Goal: Task Accomplishment & Management: Complete application form

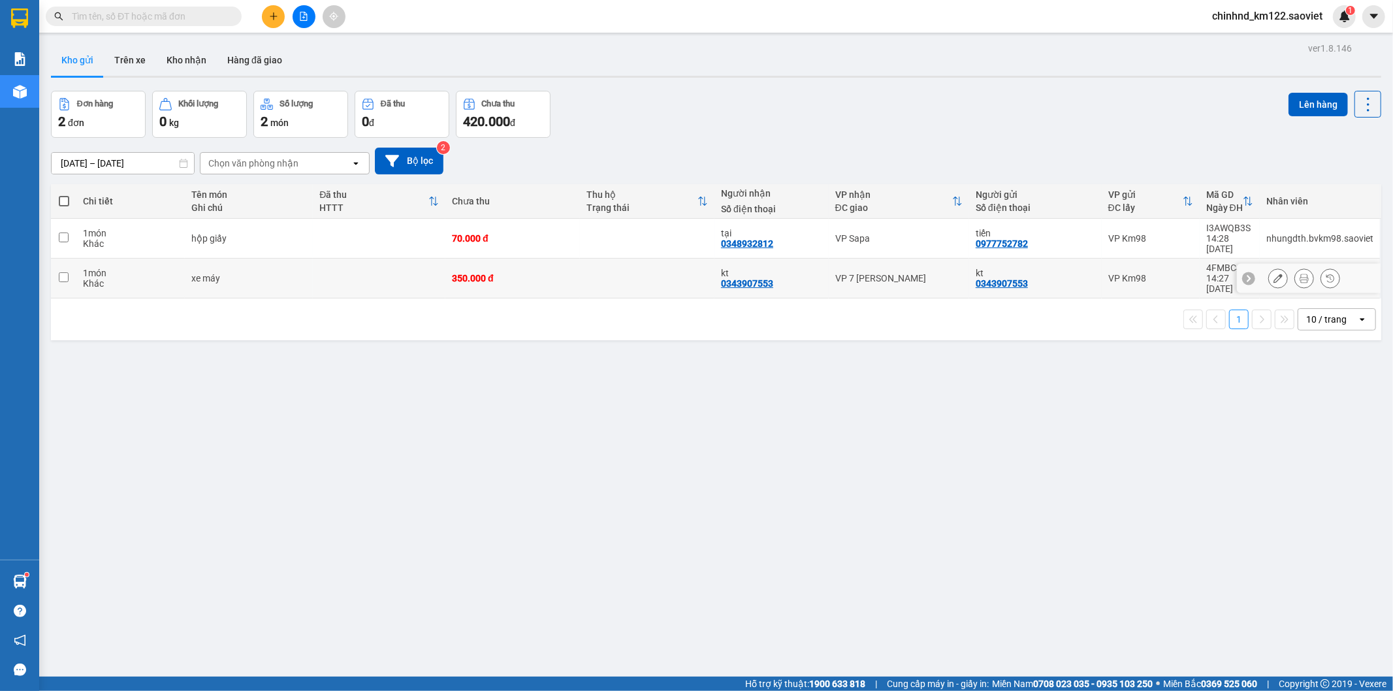
click at [291, 273] on div "xe máy" at bounding box center [249, 278] width 116 height 10
checkbox input "true"
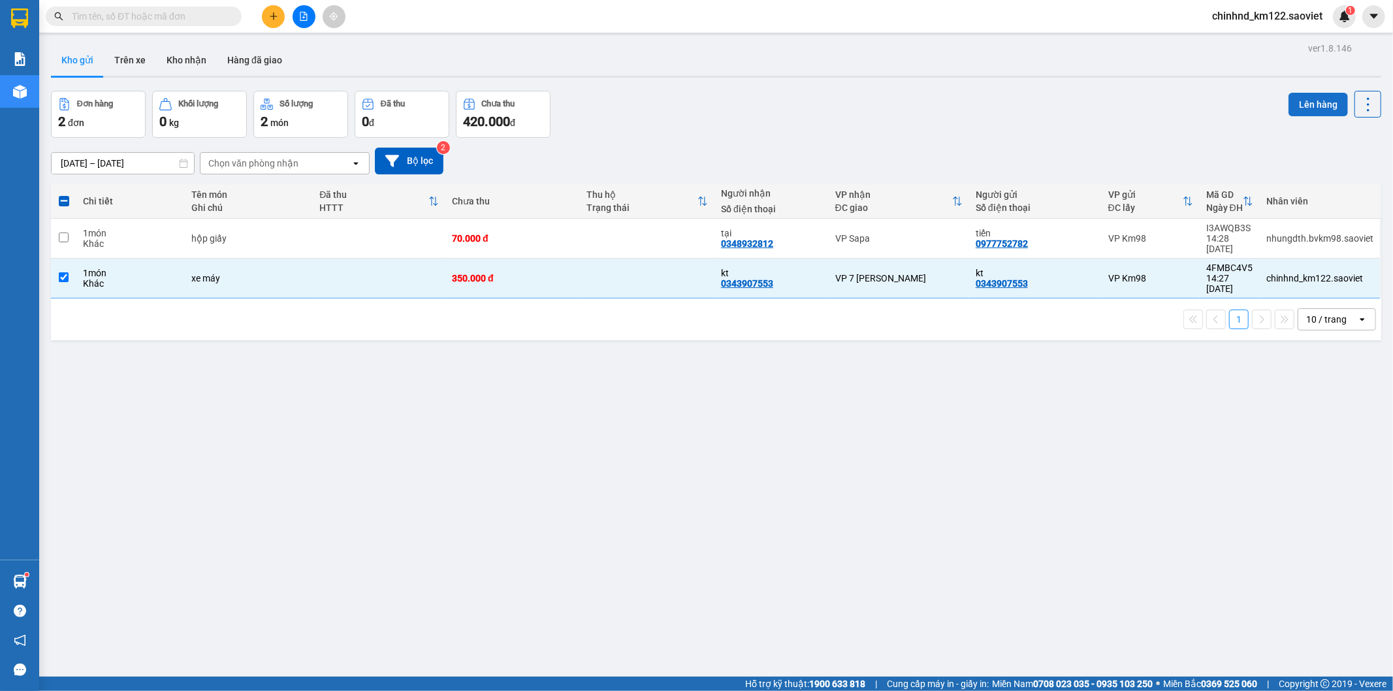
click at [1300, 104] on button "Lên hàng" at bounding box center [1317, 105] width 59 height 24
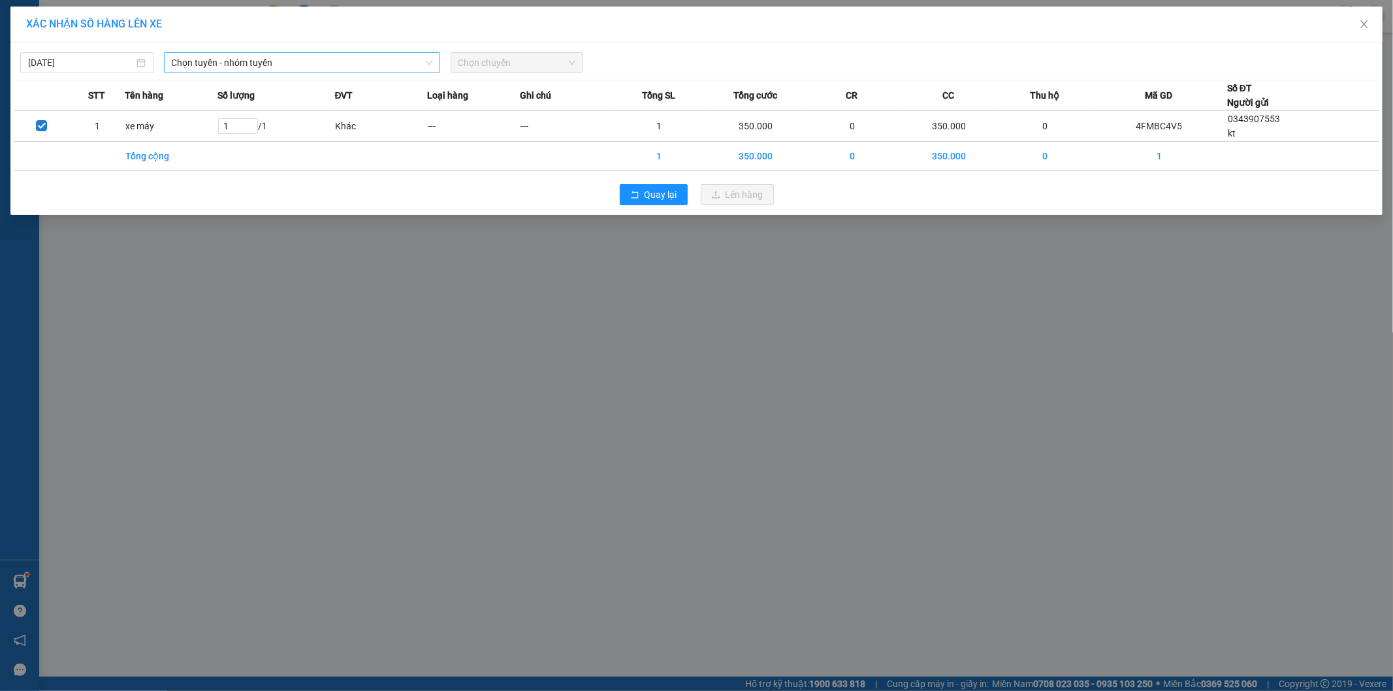
click at [234, 61] on span "Chọn tuyến - nhóm tuyến" at bounding box center [302, 63] width 261 height 20
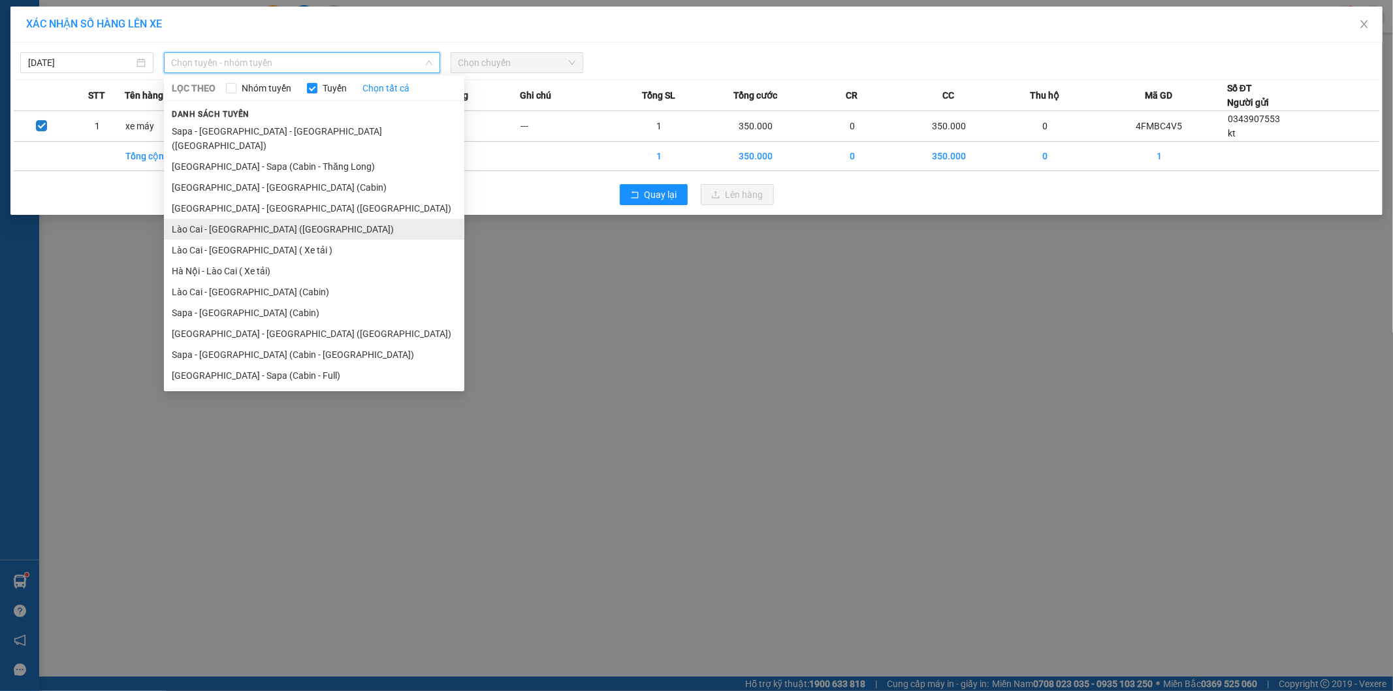
click at [251, 219] on li "Lào Cai - [GEOGRAPHIC_DATA] ([GEOGRAPHIC_DATA])" at bounding box center [314, 229] width 300 height 21
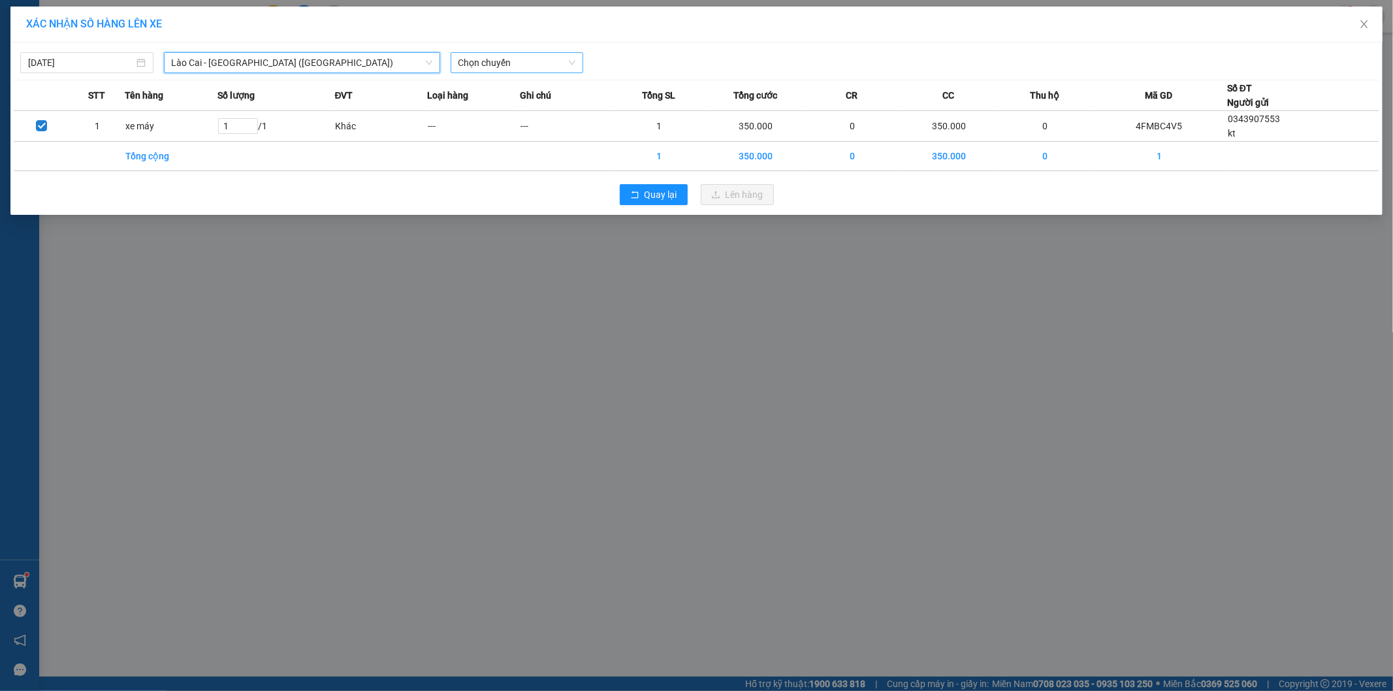
click at [492, 57] on span "Chọn chuyến" at bounding box center [517, 63] width 118 height 20
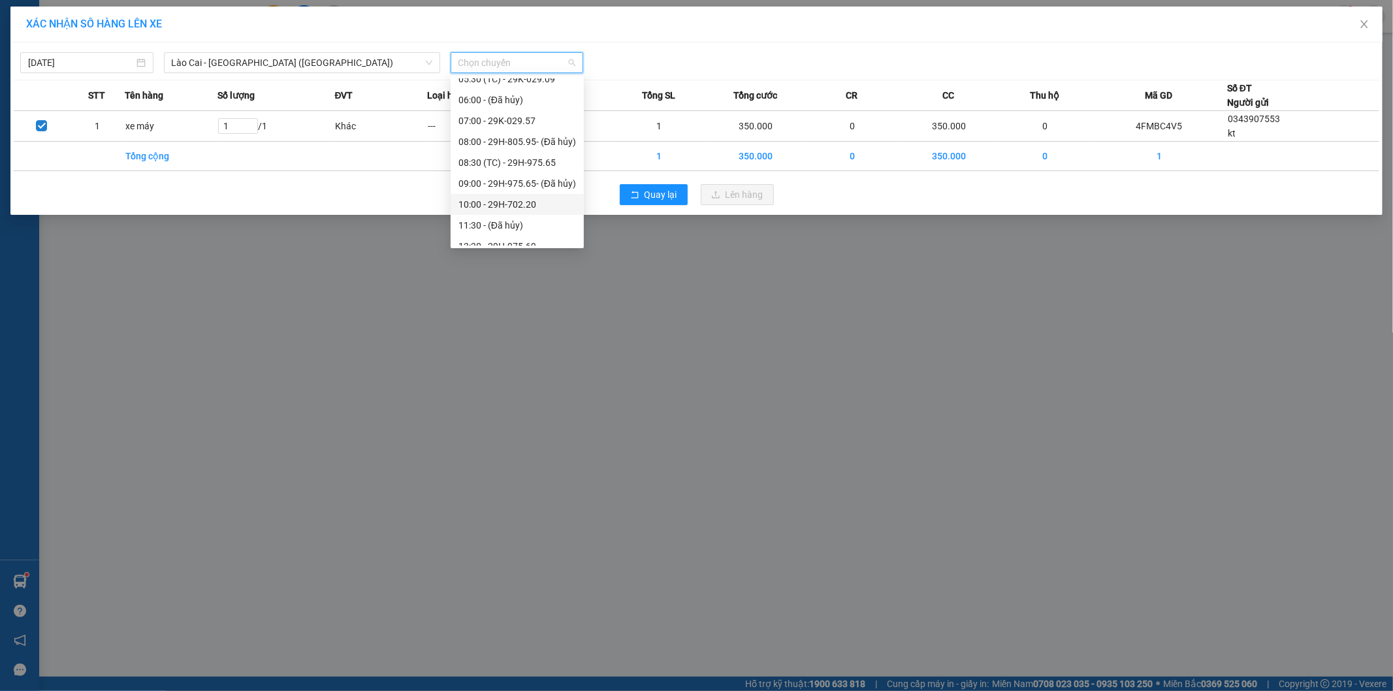
scroll to position [145, 0]
click at [521, 196] on div "15:30 - 29K-025.46" at bounding box center [517, 194] width 118 height 14
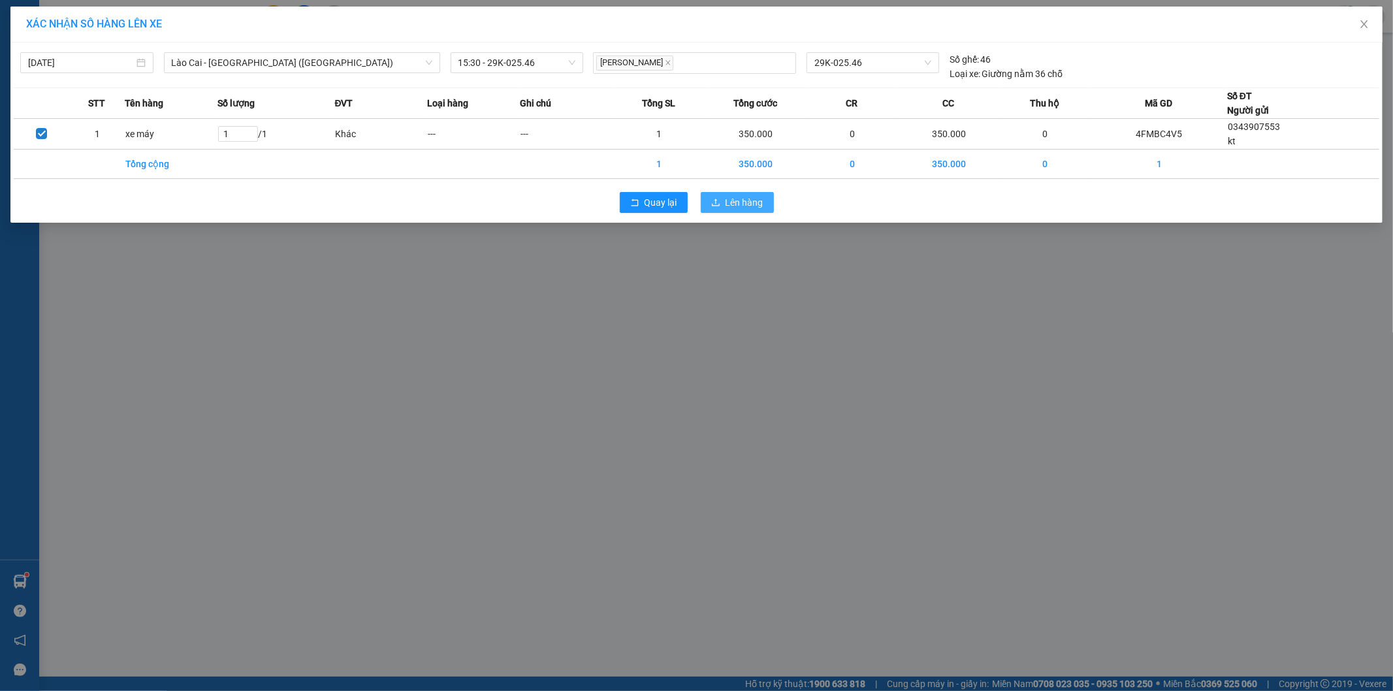
click at [746, 196] on span "Lên hàng" at bounding box center [744, 202] width 38 height 14
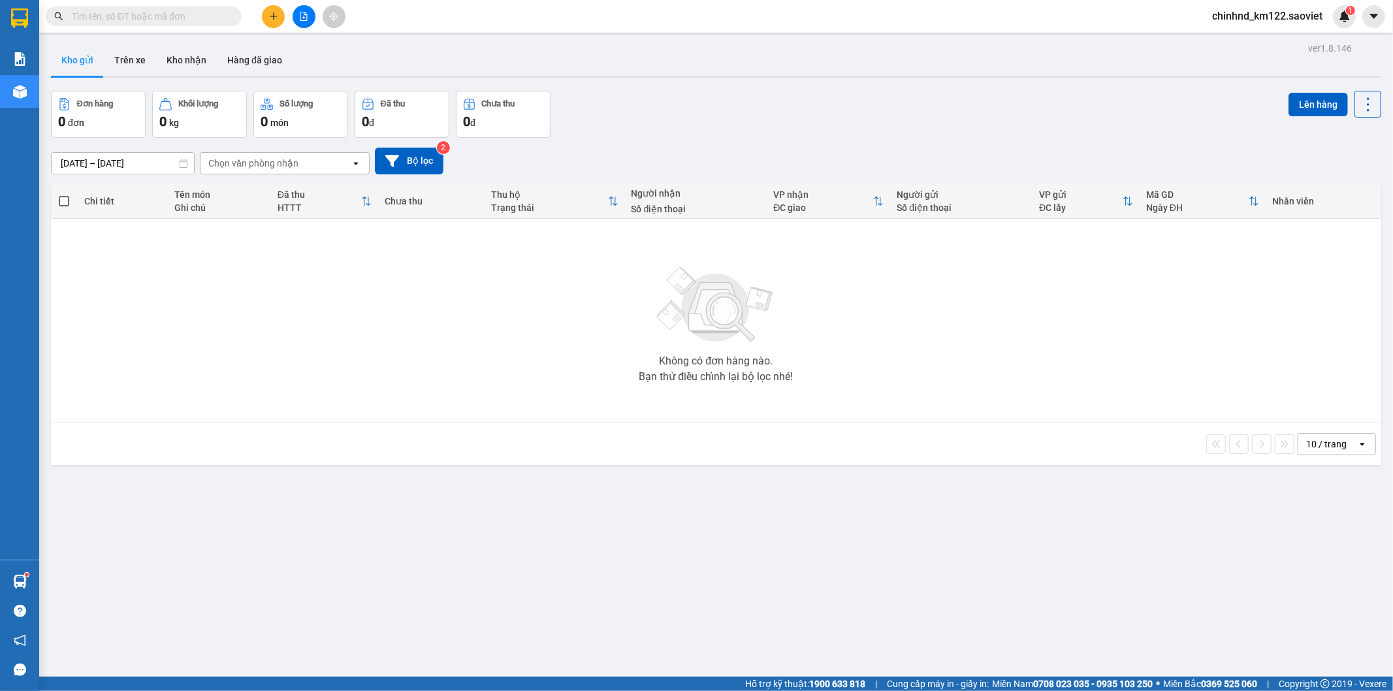
click at [208, 8] on span at bounding box center [144, 17] width 196 height 20
click at [148, 24] on span at bounding box center [144, 17] width 196 height 20
click at [157, 20] on input "text" at bounding box center [149, 16] width 154 height 14
drag, startPoint x: 157, startPoint y: 20, endPoint x: 157, endPoint y: 9, distance: 10.5
paste input "4FMBC4V5"
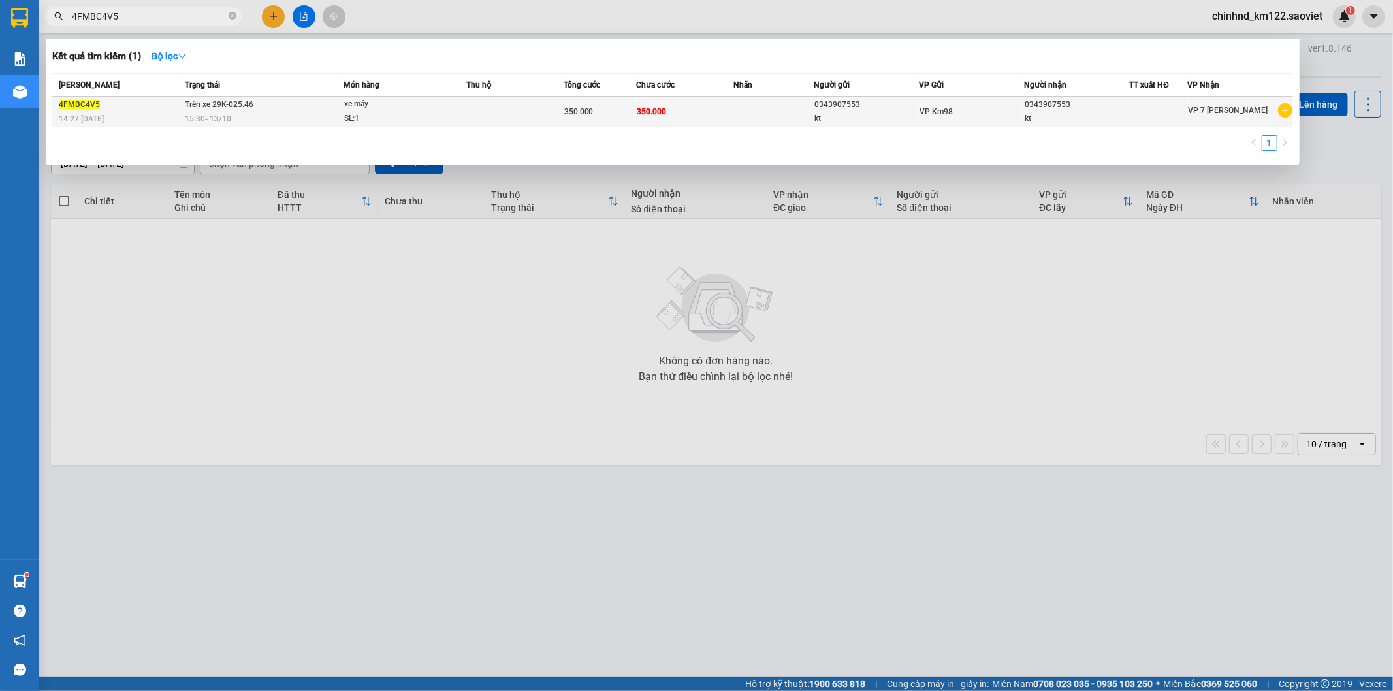
type input "4FMBC4V5"
click at [1182, 108] on div at bounding box center [1158, 112] width 57 height 14
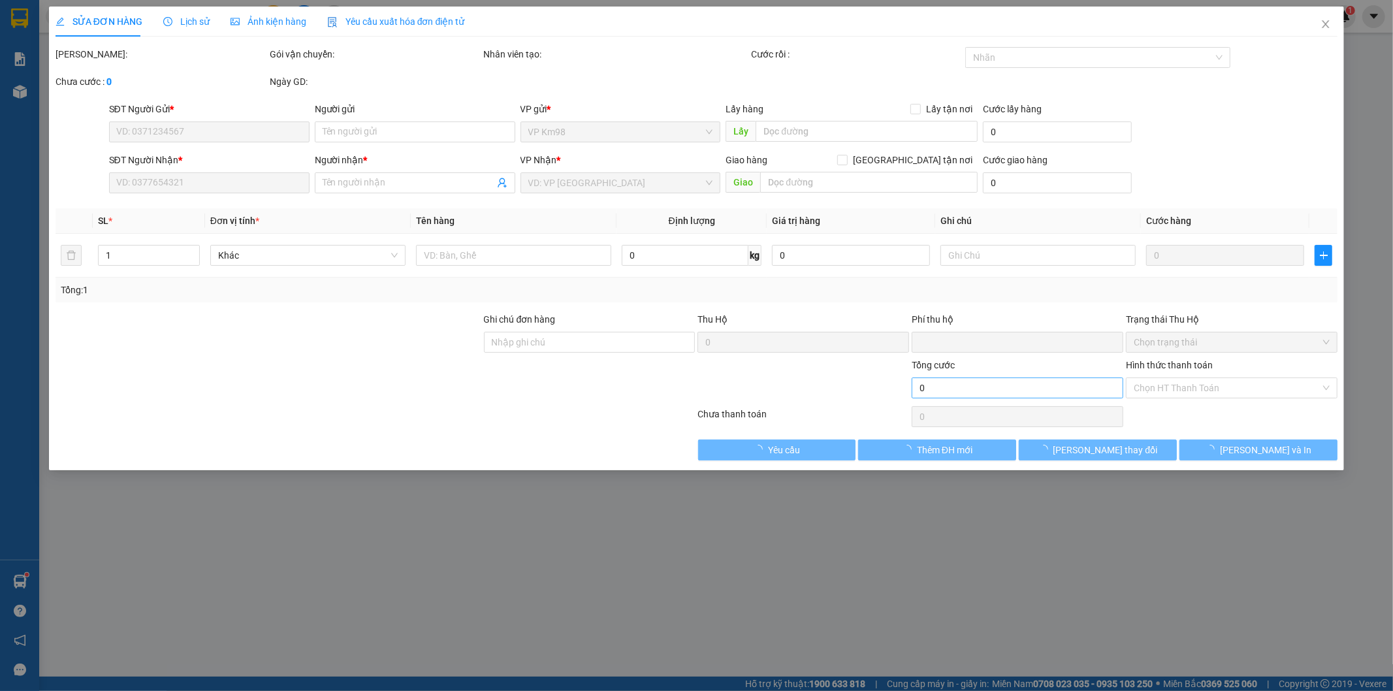
type input "0343907553"
type input "kt"
type input "0343907553"
type input "kt"
type input "0"
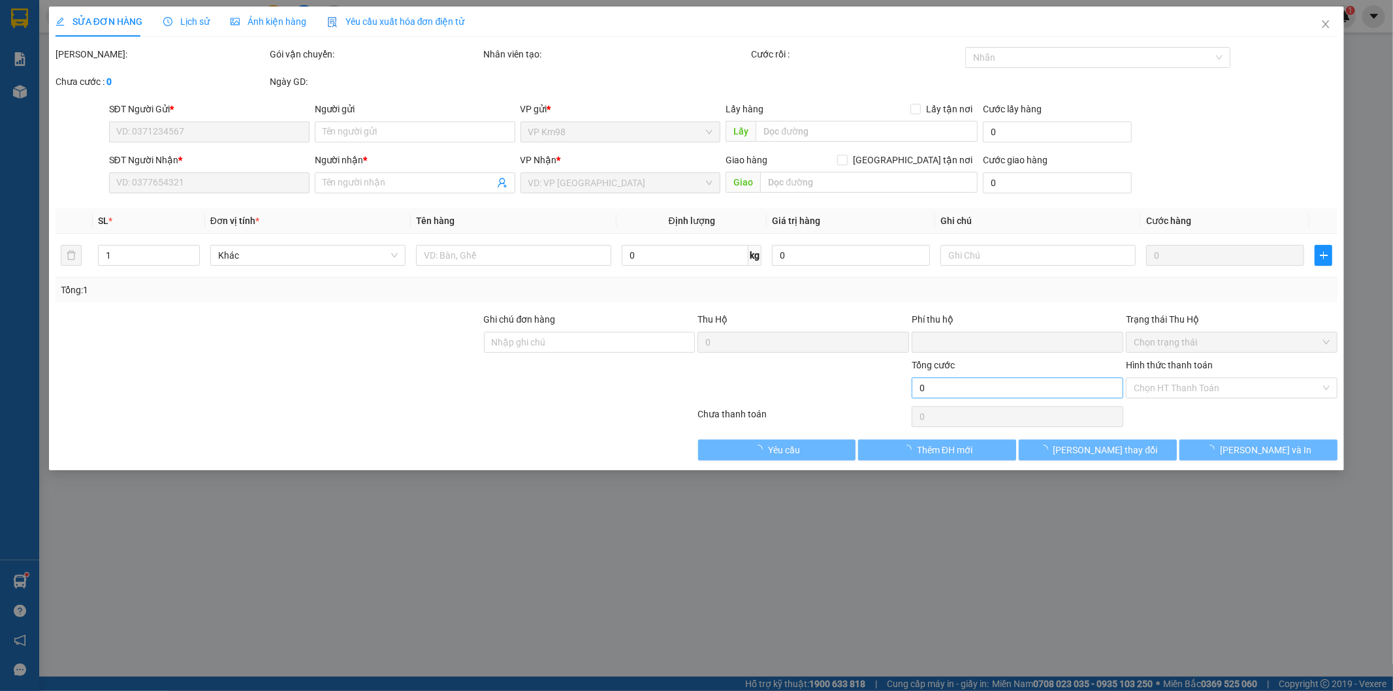
type input "350.000"
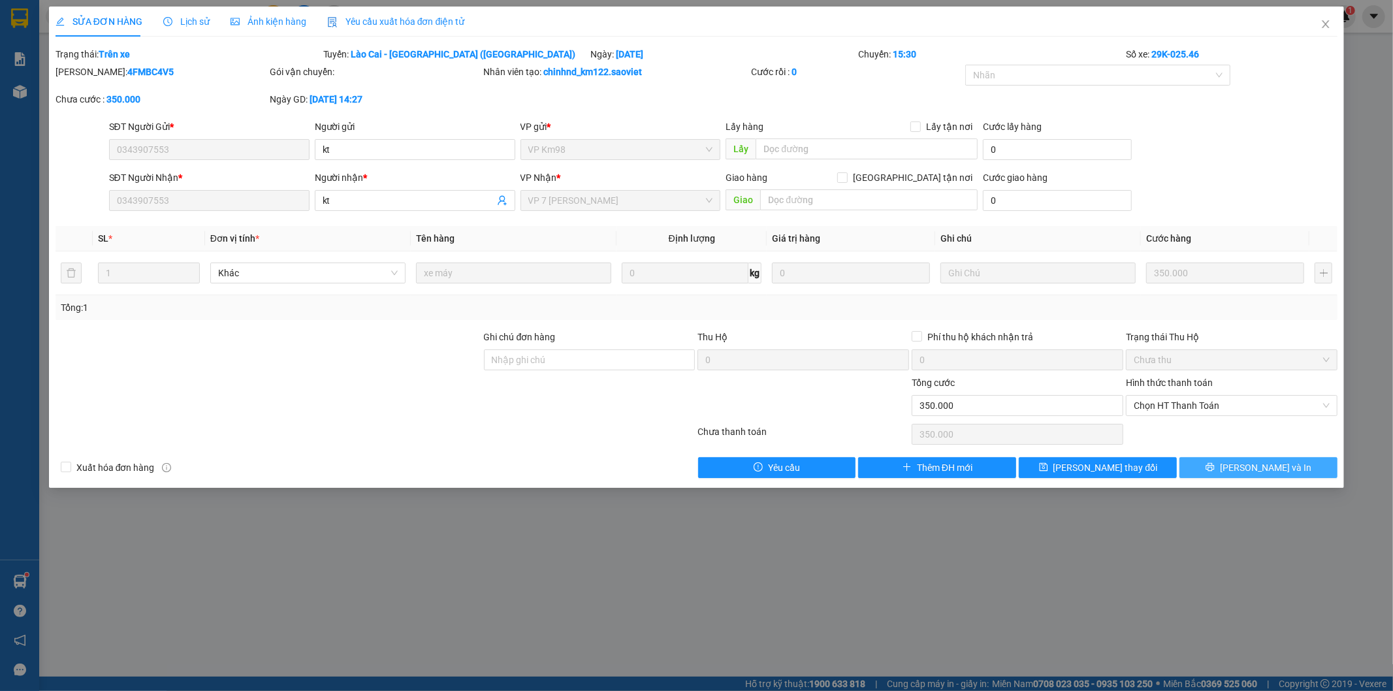
click at [1248, 468] on span "[PERSON_NAME] và In" at bounding box center [1265, 467] width 91 height 14
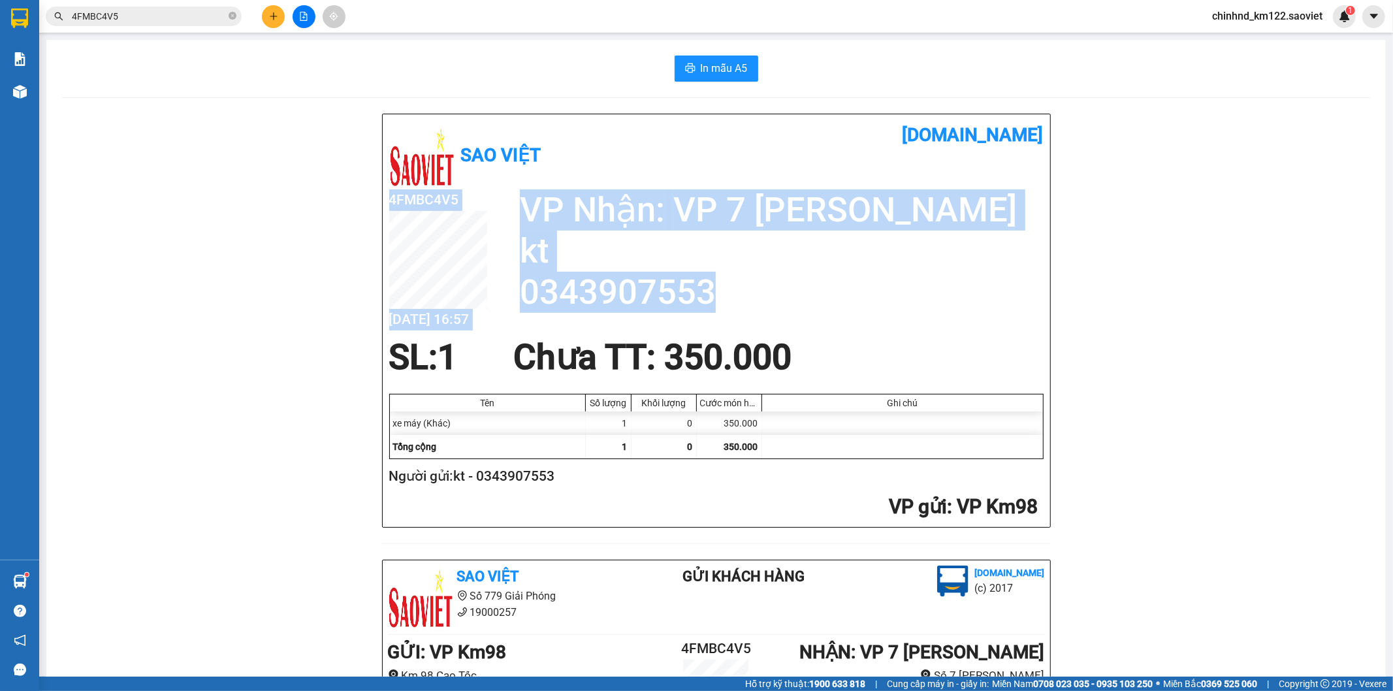
drag, startPoint x: 505, startPoint y: 302, endPoint x: 807, endPoint y: 323, distance: 303.0
click at [807, 323] on div "4FMBC4V5 [DATE] 16:57 VP Nhận: VP 7 [PERSON_NAME] kt 0343907553" at bounding box center [716, 263] width 654 height 148
click at [739, 317] on div "4FMBC4V5 [DATE] 16:57 VP Nhận: VP 7 [PERSON_NAME] kt 0343907553" at bounding box center [716, 263] width 654 height 148
click at [740, 311] on h2 "0343907553" at bounding box center [782, 292] width 524 height 41
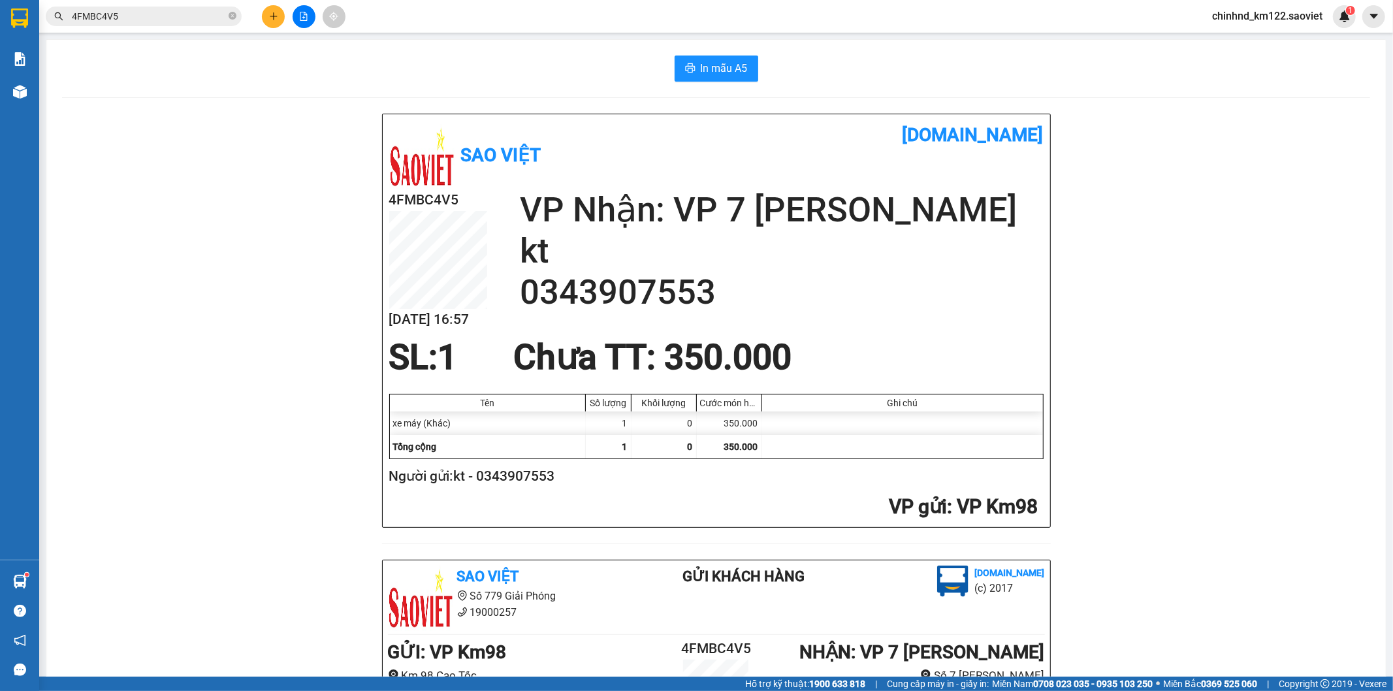
click at [740, 311] on h2 "0343907553" at bounding box center [782, 292] width 524 height 41
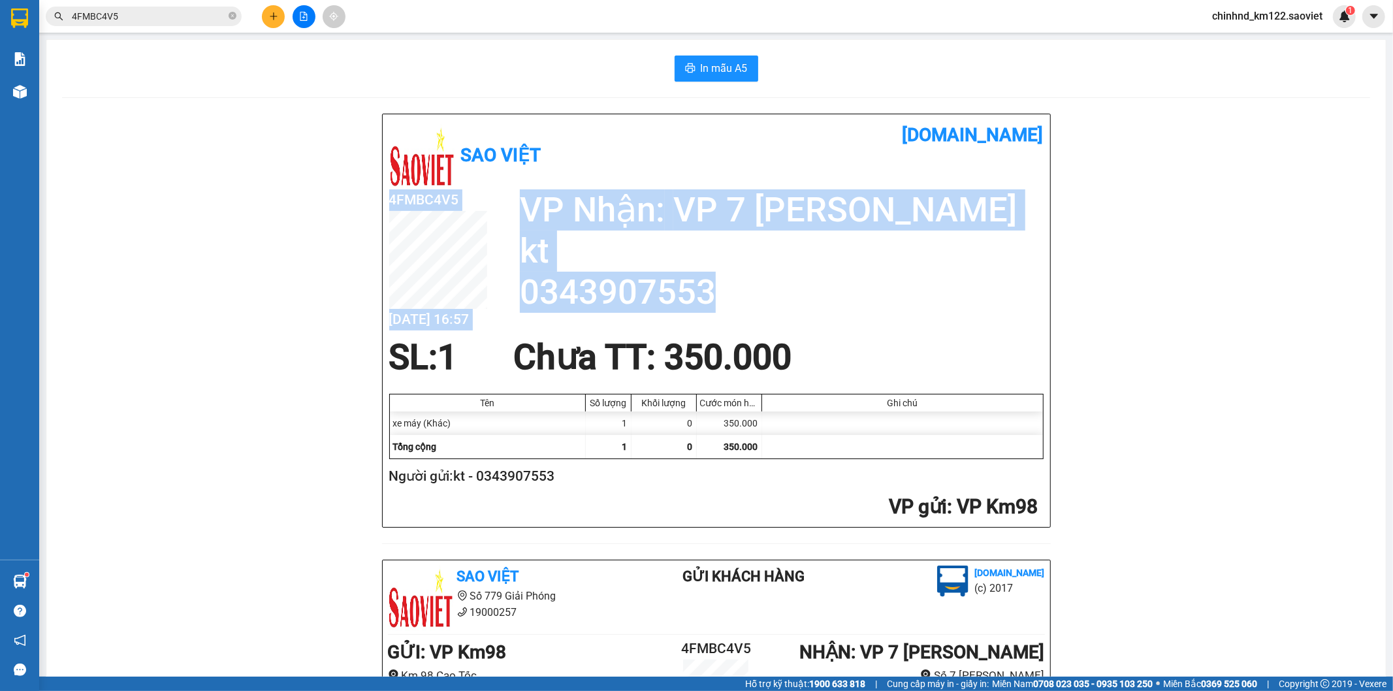
drag, startPoint x: 507, startPoint y: 292, endPoint x: 837, endPoint y: 307, distance: 330.1
click at [810, 319] on div "4FMBC4V5 [DATE] 16:57 VP Nhận: VP 7 [PERSON_NAME] kt 0343907553" at bounding box center [716, 263] width 654 height 148
click at [837, 307] on h2 "0343907553" at bounding box center [782, 292] width 524 height 41
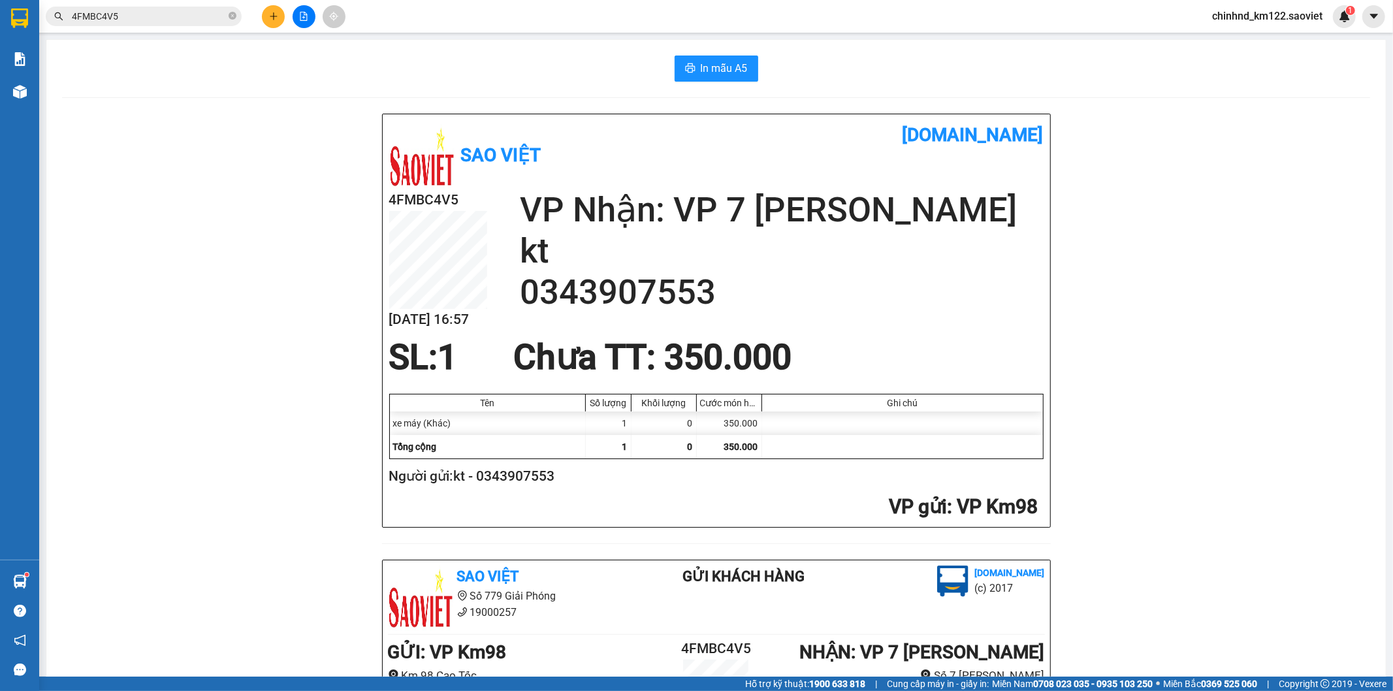
click at [837, 307] on h2 "0343907553" at bounding box center [782, 292] width 524 height 41
drag, startPoint x: 517, startPoint y: 298, endPoint x: 765, endPoint y: 316, distance: 248.1
click at [765, 316] on div "4FMBC4V5 [DATE] 16:57 VP Nhận: VP 7 [PERSON_NAME] kt 0343907553" at bounding box center [716, 263] width 654 height 148
copy h2 "0343907553"
click at [349, 140] on div "Sao Việt [DOMAIN_NAME] 4FMBC4V5 [DATE] 16:57 VP Nhận: VP 7 [PERSON_NAME] kt 034…" at bounding box center [716, 574] width 1308 height 920
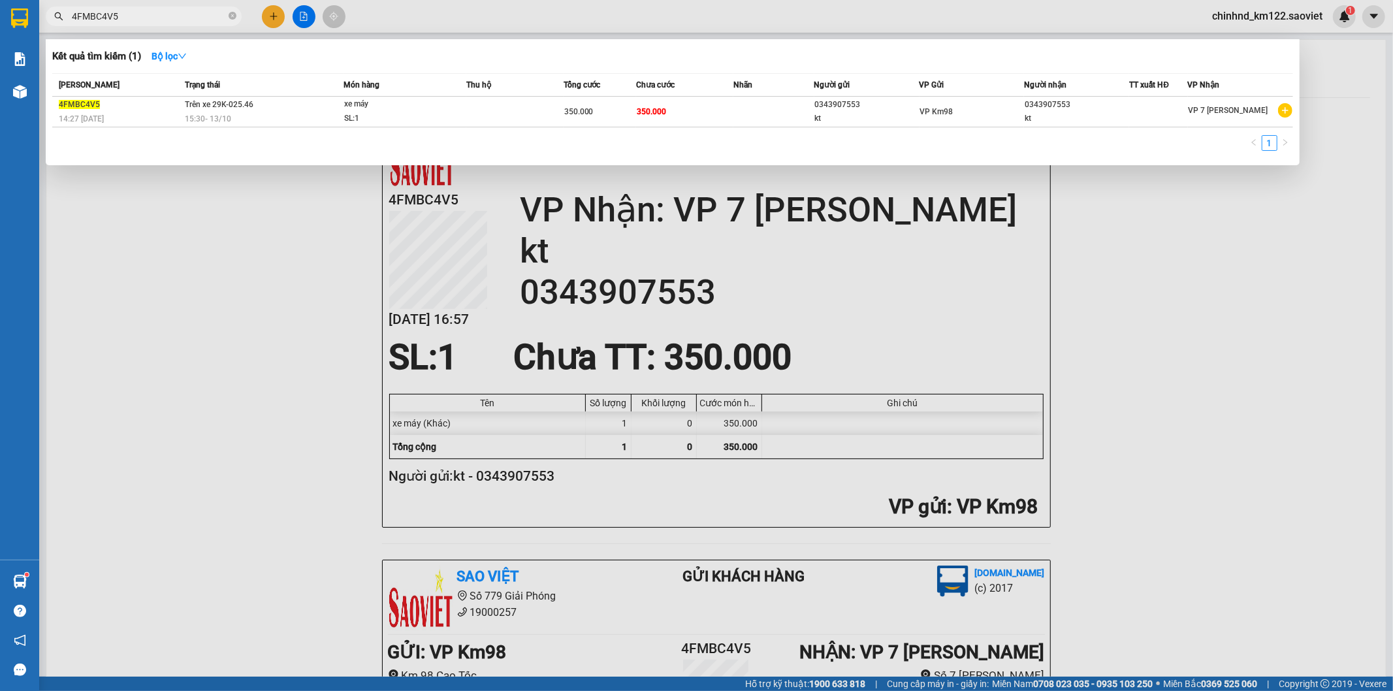
click at [172, 16] on input "4FMBC4V5" at bounding box center [149, 16] width 154 height 14
click at [372, 98] on div "xe máy" at bounding box center [393, 104] width 98 height 14
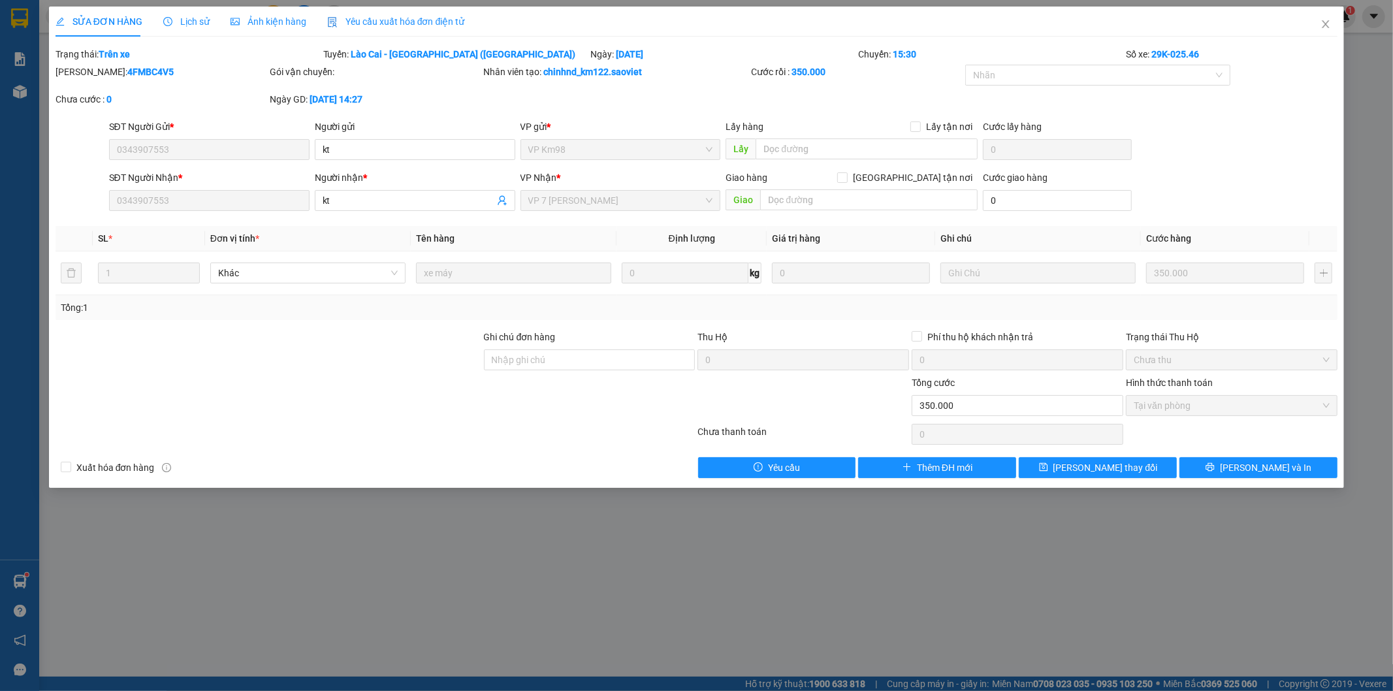
type input "0343907553"
type input "kt"
type input "0343907553"
type input "kt"
type input "0"
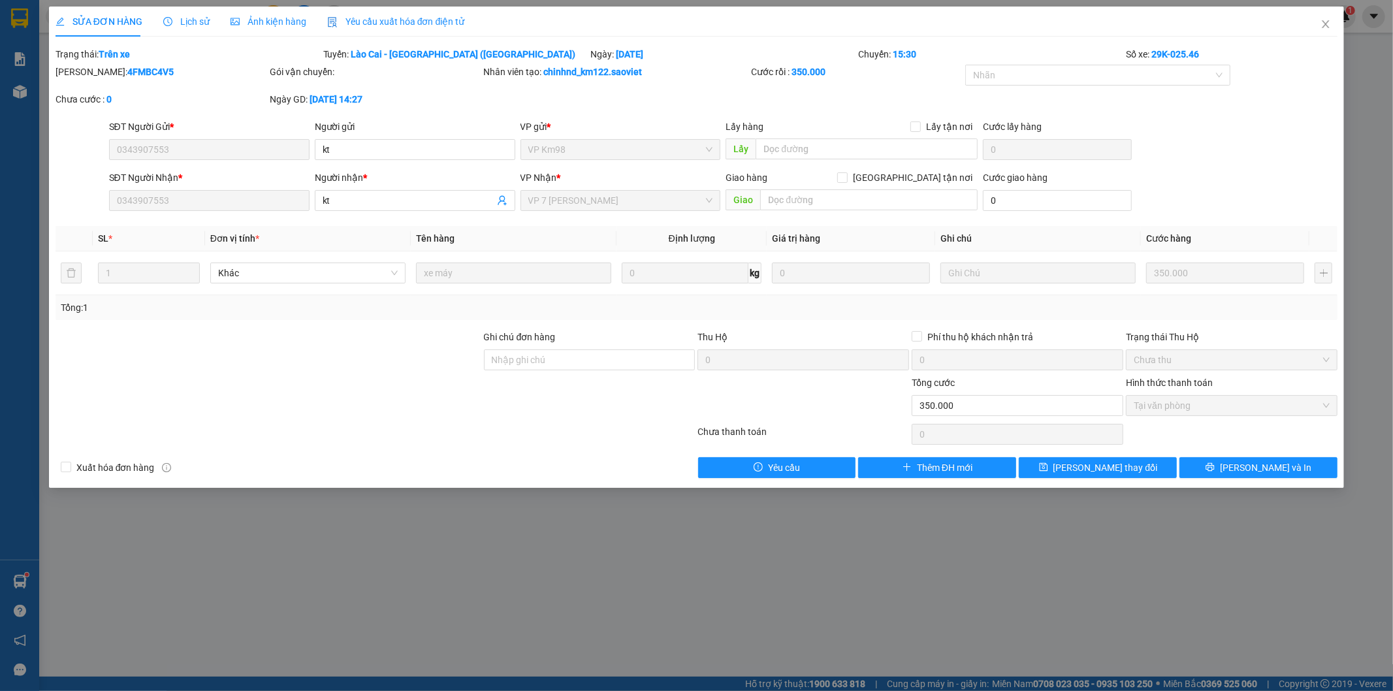
type input "350.000"
click at [1260, 468] on span "[PERSON_NAME] và In" at bounding box center [1265, 467] width 91 height 14
